Goal: Information Seeking & Learning: Understand process/instructions

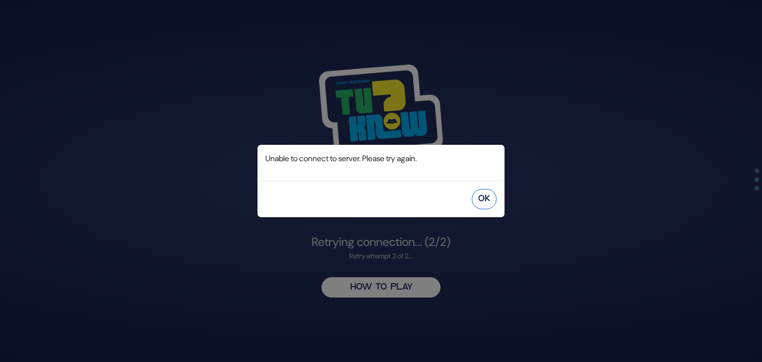
click at [486, 200] on button "OK" at bounding box center [484, 199] width 25 height 20
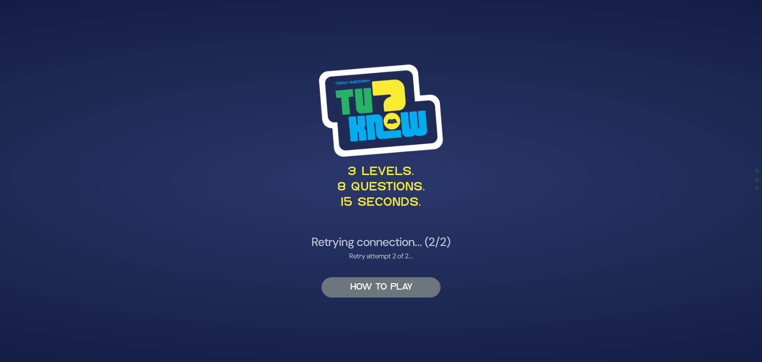
click at [393, 288] on button "HOW TO PLAY" at bounding box center [380, 287] width 119 height 20
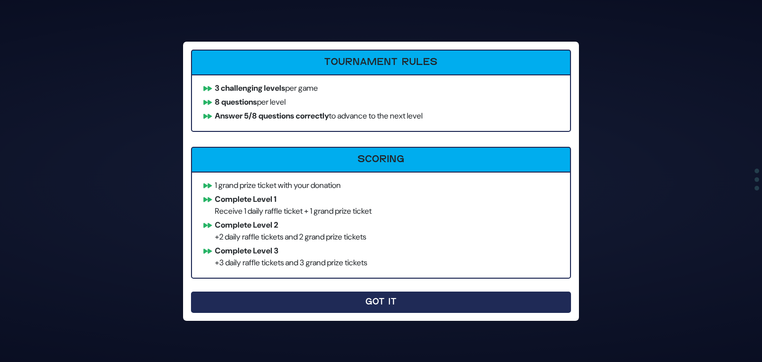
click at [379, 303] on button "Got It" at bounding box center [381, 302] width 380 height 21
